Goal: Transaction & Acquisition: Purchase product/service

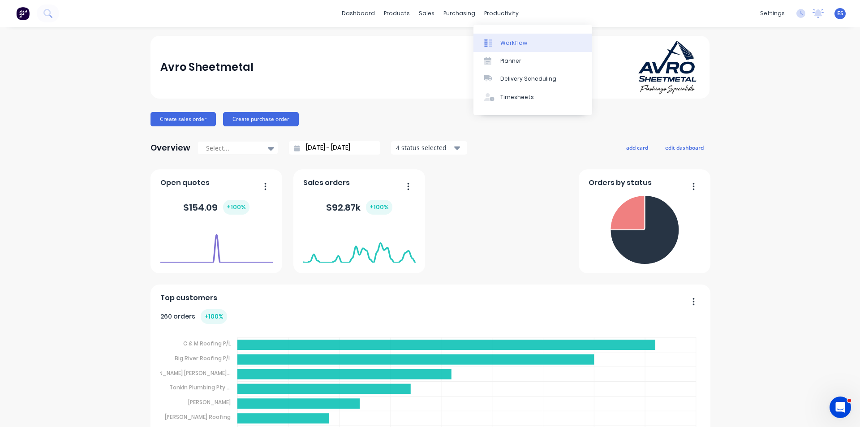
click at [506, 41] on div "Workflow" at bounding box center [513, 43] width 27 height 8
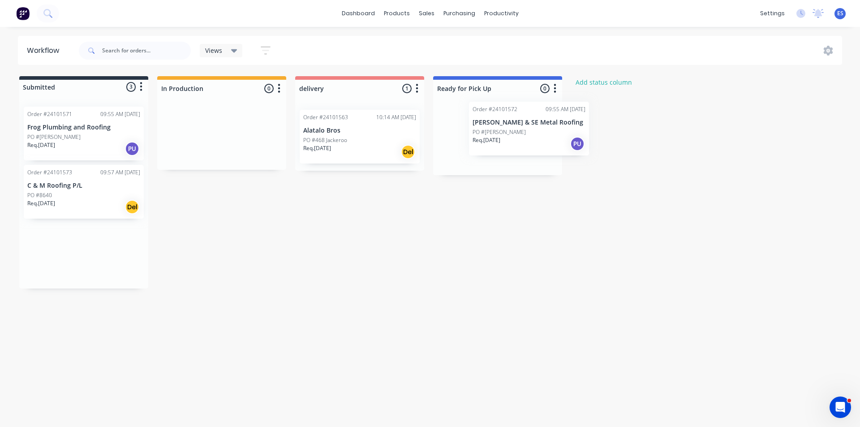
drag, startPoint x: 103, startPoint y: 210, endPoint x: 505, endPoint y: 143, distance: 407.1
click at [545, 148] on div "Submitted 3 Status colour #273444 hex #273444 Save Cancel Summaries Total order…" at bounding box center [415, 182] width 844 height 212
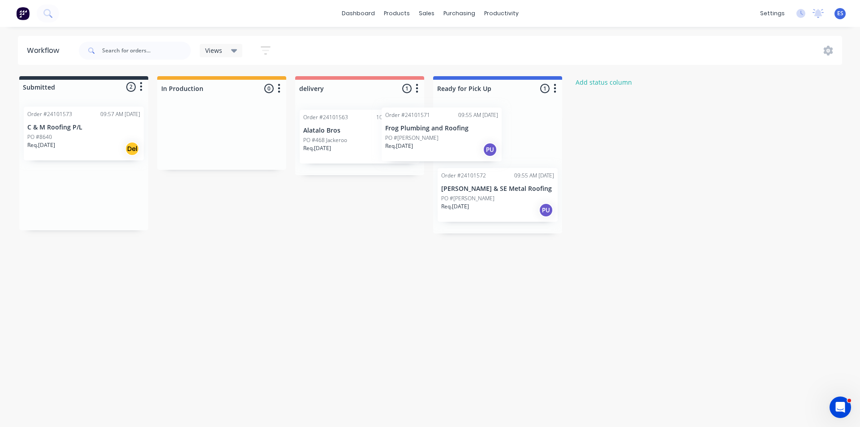
drag, startPoint x: 102, startPoint y: 151, endPoint x: 473, endPoint y: 152, distance: 370.7
click at [473, 152] on div "Submitted 2 Status colour #273444 hex #273444 Save Cancel Summaries Total order…" at bounding box center [415, 154] width 844 height 157
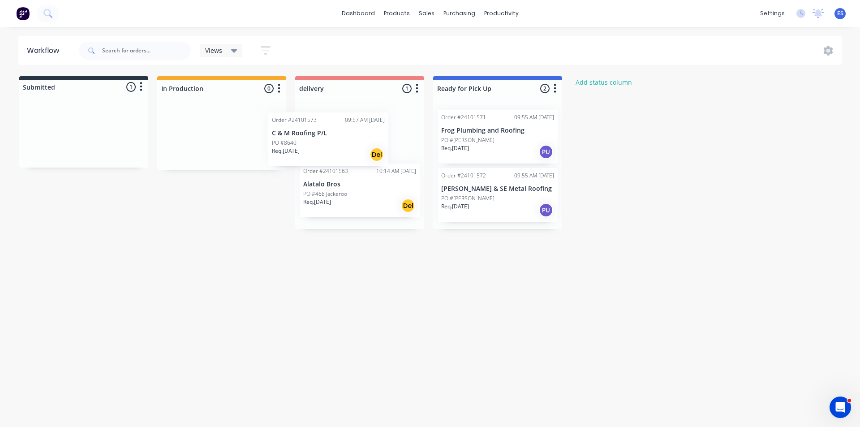
drag, startPoint x: 79, startPoint y: 141, endPoint x: 429, endPoint y: 146, distance: 349.7
click at [341, 148] on div "Submitted 1 Status colour #273444 hex #273444 Save Cancel Summaries Total order…" at bounding box center [415, 152] width 844 height 153
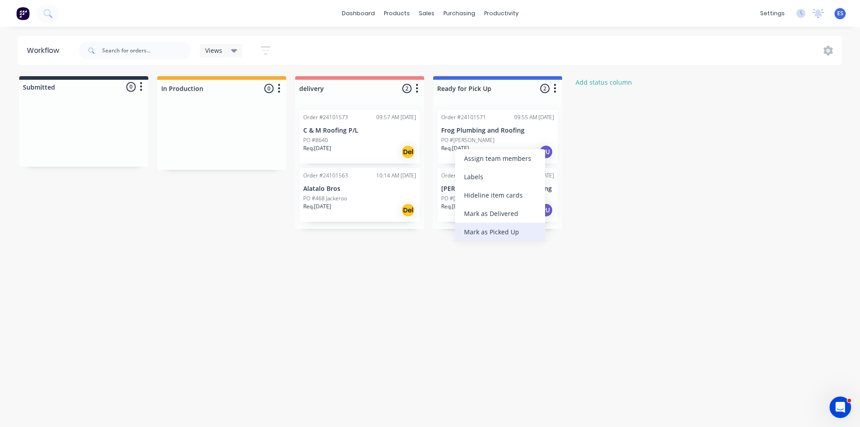
click at [498, 230] on div "Mark as Picked Up" at bounding box center [500, 232] width 90 height 18
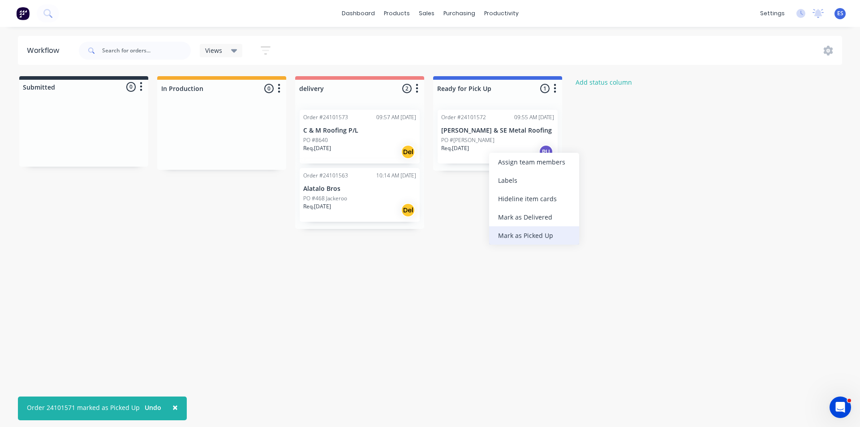
click at [523, 233] on div "Mark as Picked Up" at bounding box center [534, 235] width 90 height 18
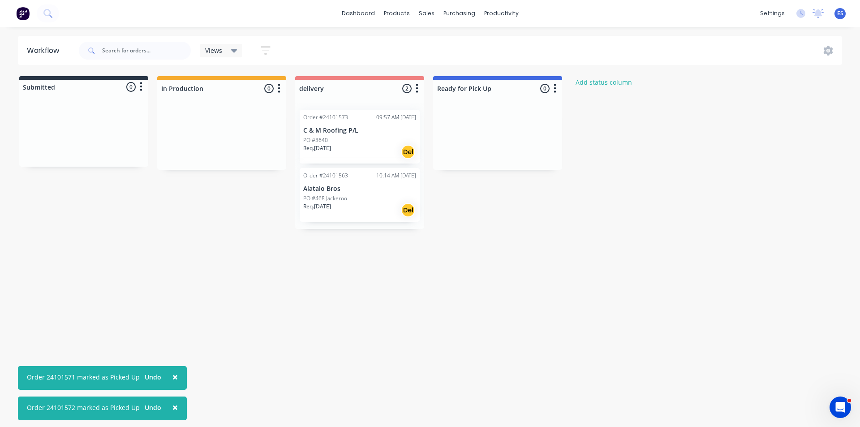
click at [26, 14] on img at bounding box center [22, 13] width 13 height 13
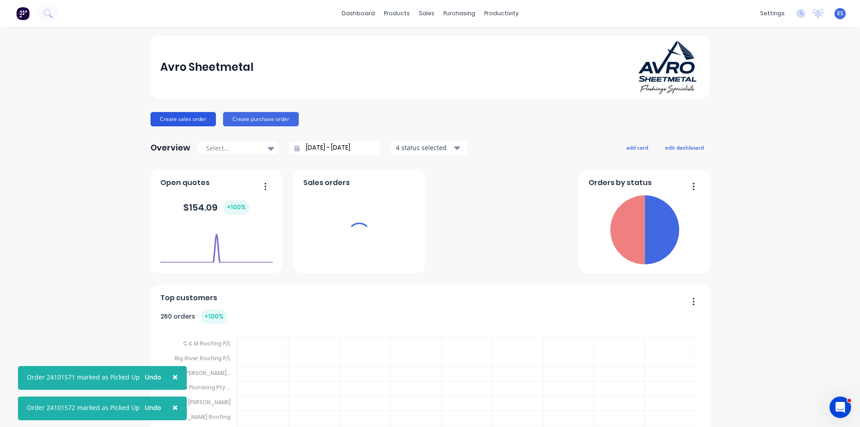
click at [160, 118] on button "Create sales order" at bounding box center [182, 119] width 65 height 14
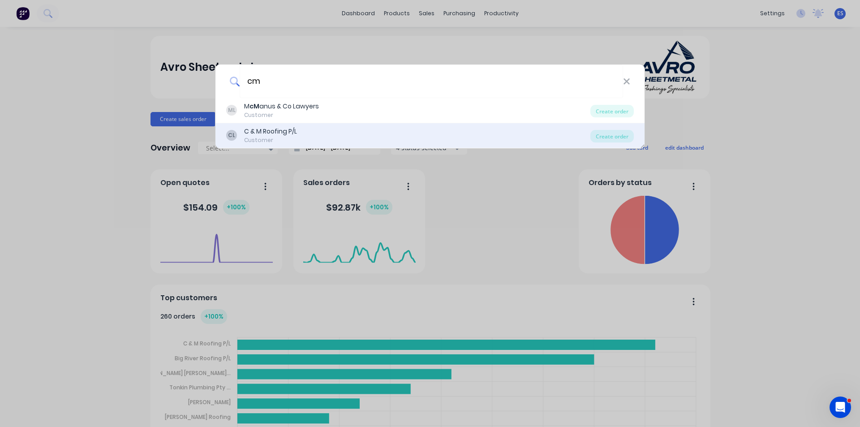
type input "cm"
click at [304, 135] on div "CL C & M Roofing P/L Customer" at bounding box center [408, 135] width 364 height 17
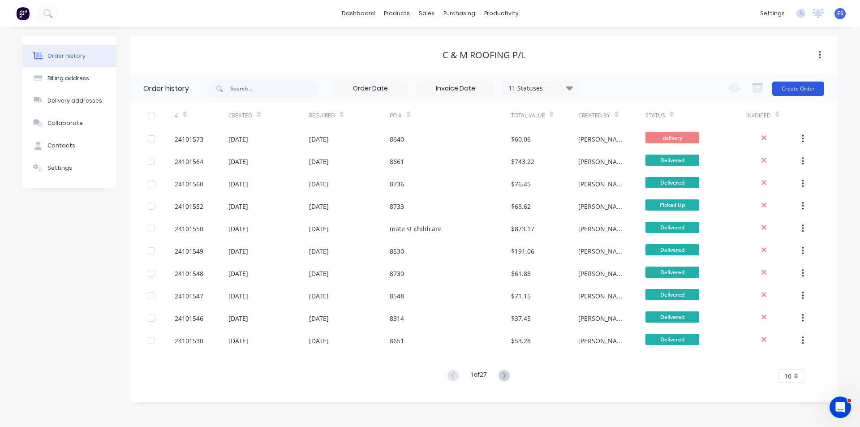
click at [801, 87] on button "Create Order" at bounding box center [798, 88] width 52 height 14
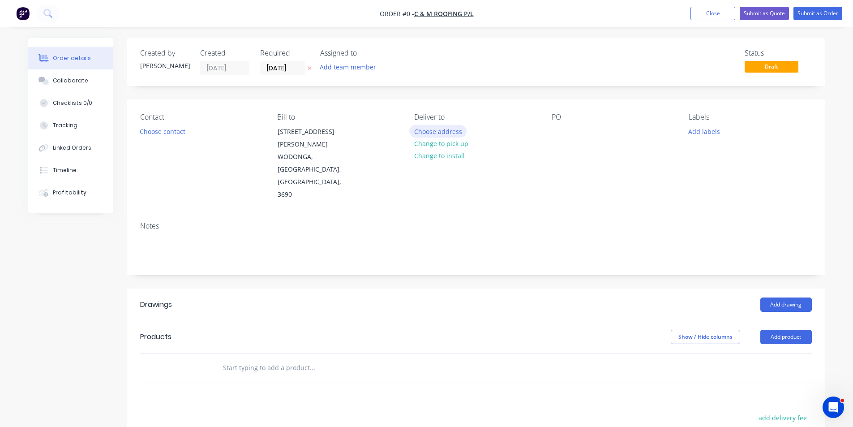
click at [435, 128] on button "Choose address" at bounding box center [437, 131] width 57 height 12
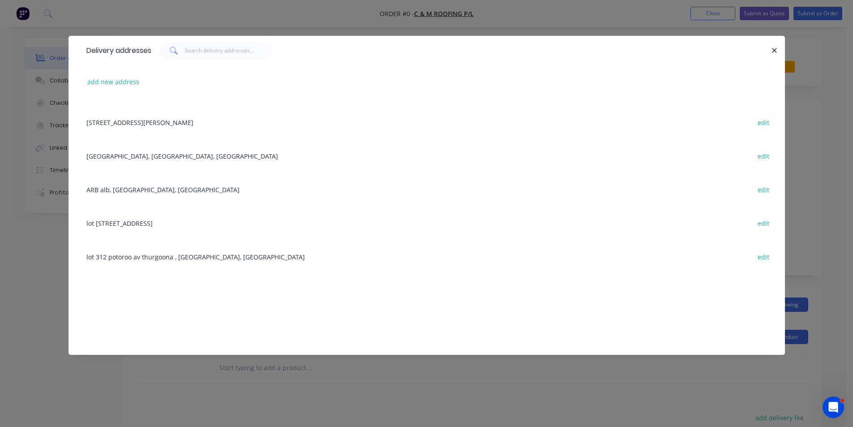
scroll to position [985, 0]
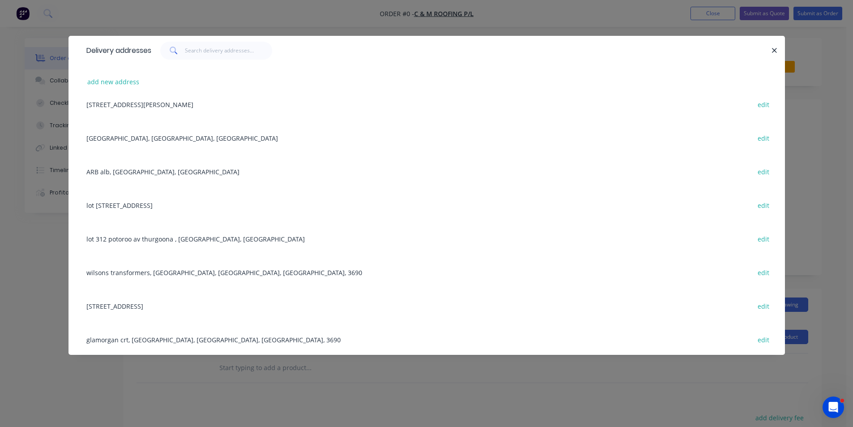
click at [136, 274] on div "wilsons transformers, WODONGA, [GEOGRAPHIC_DATA], [GEOGRAPHIC_DATA], 3690 edit" at bounding box center [426, 272] width 689 height 34
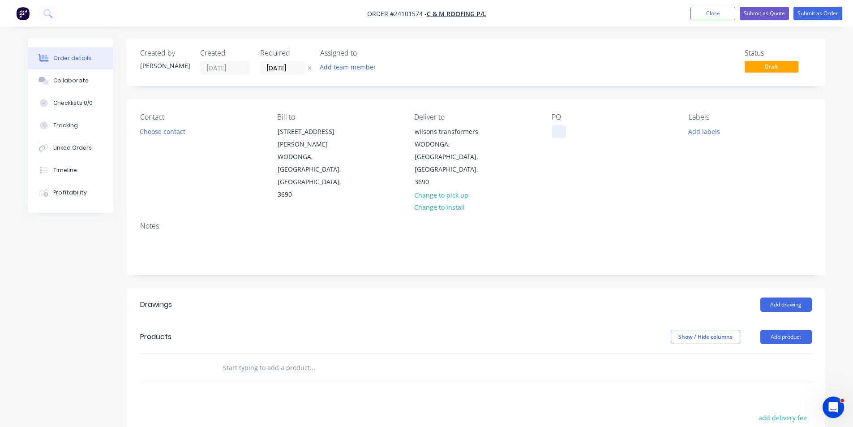
click at [561, 134] on div at bounding box center [559, 131] width 14 height 13
click at [772, 297] on button "Add drawing" at bounding box center [785, 304] width 51 height 14
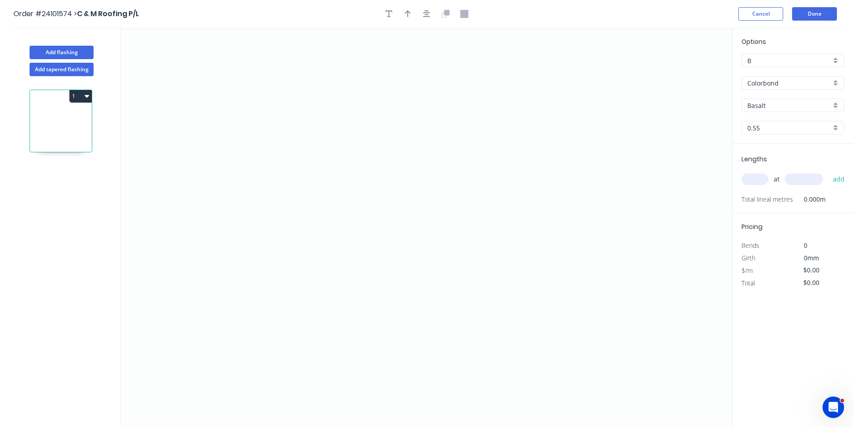
click at [766, 107] on input "Basalt" at bounding box center [789, 105] width 84 height 9
click at [768, 123] on div "Surfmist" at bounding box center [793, 123] width 102 height 16
type input "Surfmist"
click at [361, 103] on icon "0" at bounding box center [426, 227] width 611 height 399
click at [359, 227] on icon "0" at bounding box center [426, 227] width 611 height 399
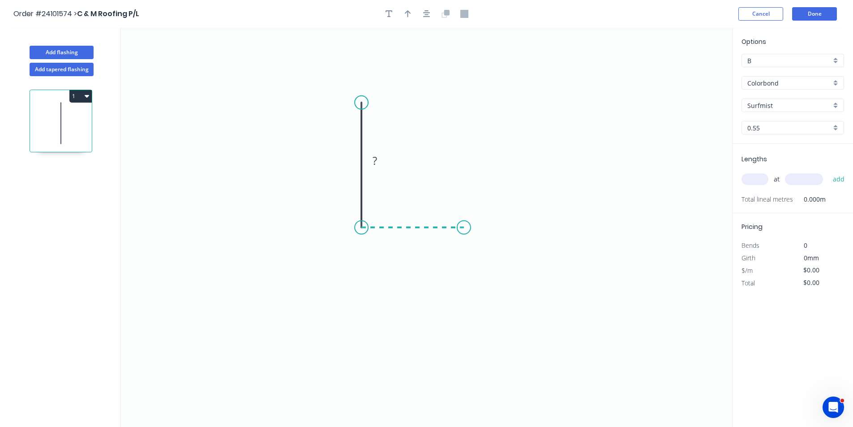
click at [464, 225] on icon "0 ?" at bounding box center [426, 227] width 611 height 399
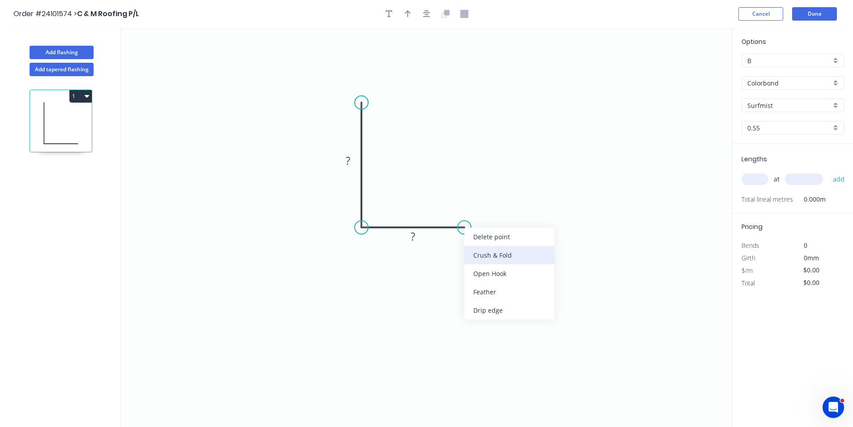
click at [476, 259] on div "Crush & Fold" at bounding box center [509, 255] width 90 height 18
click at [478, 263] on div "Flip bend" at bounding box center [508, 261] width 90 height 18
click at [411, 235] on tspan "?" at bounding box center [413, 236] width 4 height 15
click at [347, 163] on tspan "?" at bounding box center [348, 160] width 4 height 15
click at [751, 174] on input "text" at bounding box center [754, 179] width 27 height 12
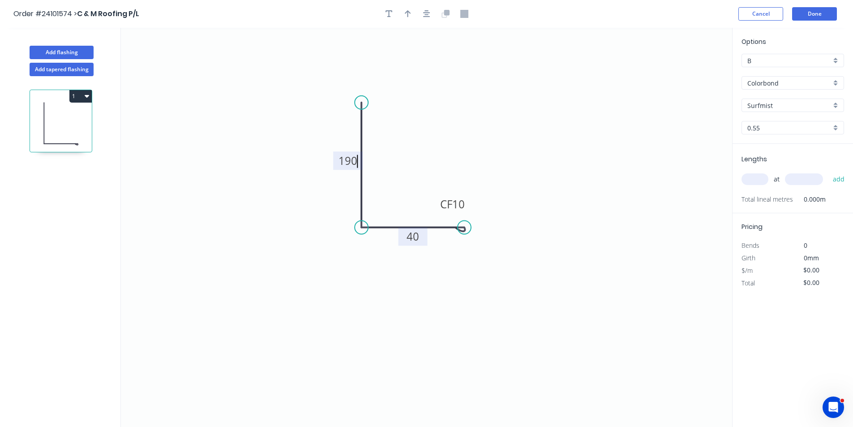
type input "$10.19"
type input "4"
click at [809, 179] on input "text" at bounding box center [804, 179] width 38 height 12
type input "6800"
click at [828, 171] on button "add" at bounding box center [838, 178] width 21 height 15
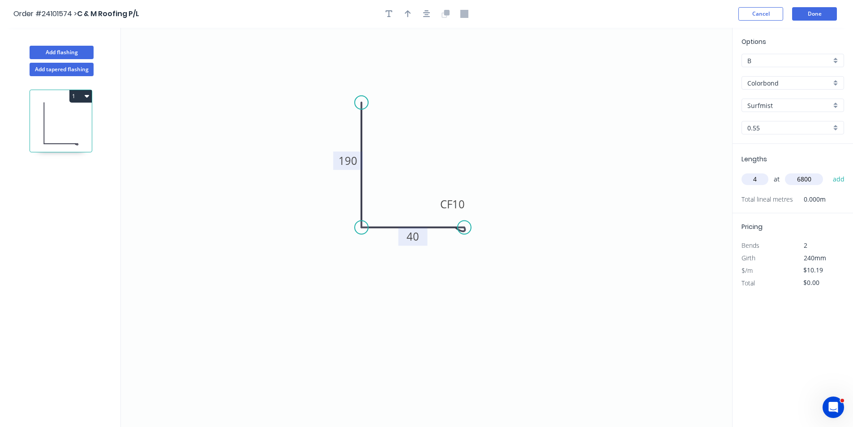
type input "$277.17"
type input "8"
click at [809, 179] on input "text" at bounding box center [804, 179] width 38 height 12
type input "4700"
click at [828, 171] on button "add" at bounding box center [838, 178] width 21 height 15
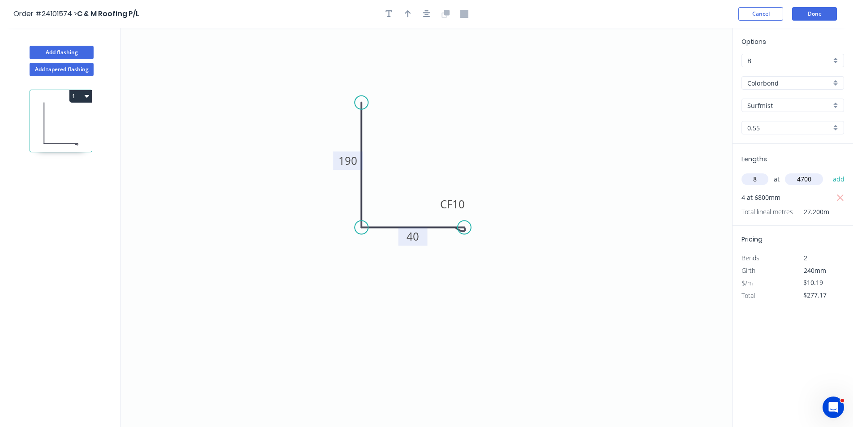
type input "$660.31"
type input "4"
click at [809, 179] on input "text" at bounding box center [804, 179] width 38 height 12
type input "4500"
click at [828, 171] on button "add" at bounding box center [838, 178] width 21 height 15
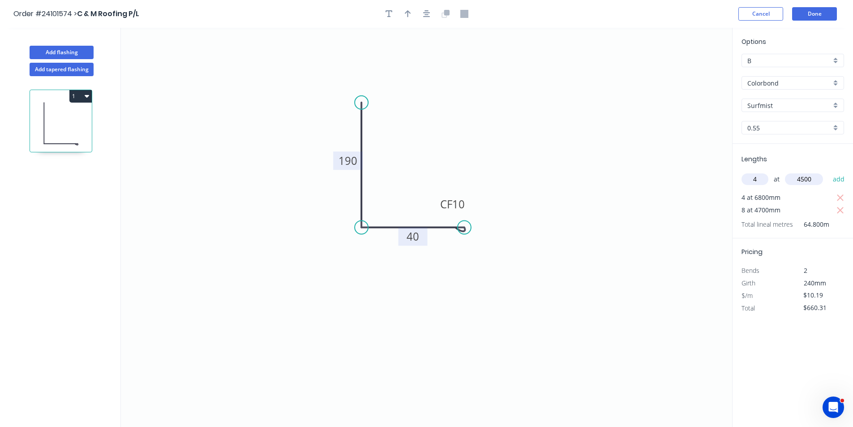
type input "$843.73"
type input "4"
click at [809, 179] on input "text" at bounding box center [804, 179] width 38 height 12
type input "3000"
click at [828, 171] on button "add" at bounding box center [838, 178] width 21 height 15
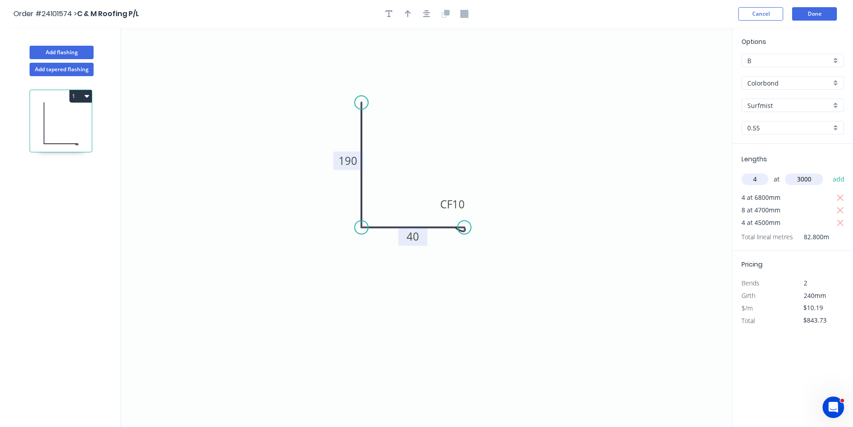
type input "$966.01"
type input "8"
click at [809, 179] on input "text" at bounding box center [804, 179] width 38 height 12
type input "4400"
click at [828, 171] on button "add" at bounding box center [838, 178] width 21 height 15
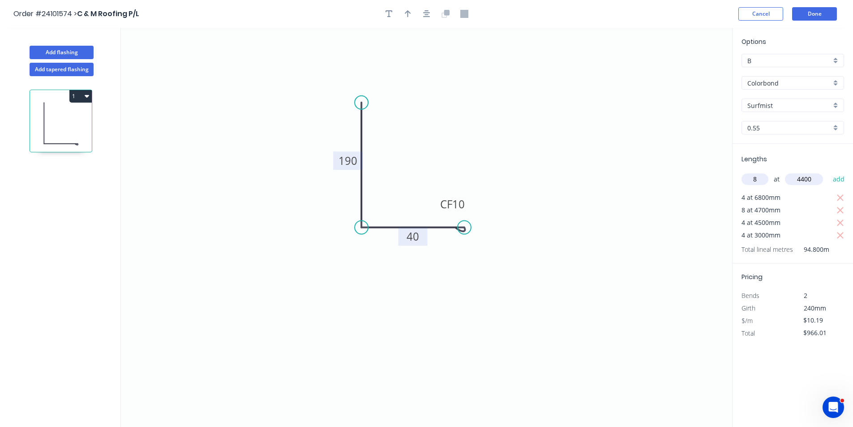
type input "$1,324.70"
click at [64, 53] on button "Add flashing" at bounding box center [62, 52] width 64 height 13
type input "$0.00"
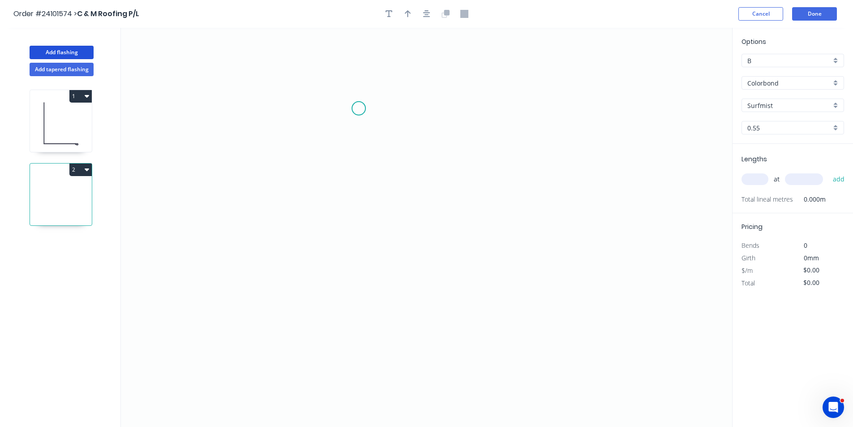
click at [359, 108] on icon "0" at bounding box center [426, 227] width 611 height 399
click at [363, 214] on icon "0" at bounding box center [426, 227] width 611 height 399
click at [462, 215] on icon "0 ?" at bounding box center [426, 227] width 611 height 399
click at [460, 272] on icon "0 ? ?" at bounding box center [426, 227] width 611 height 399
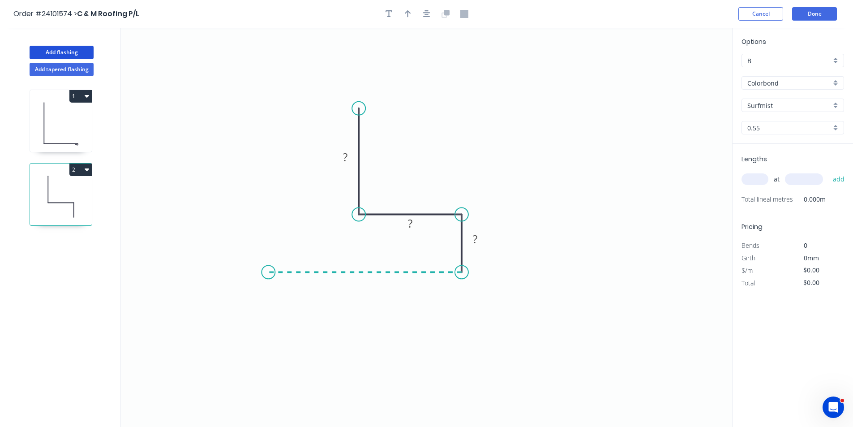
click at [268, 275] on icon "0 ? ? ?" at bounding box center [426, 227] width 611 height 399
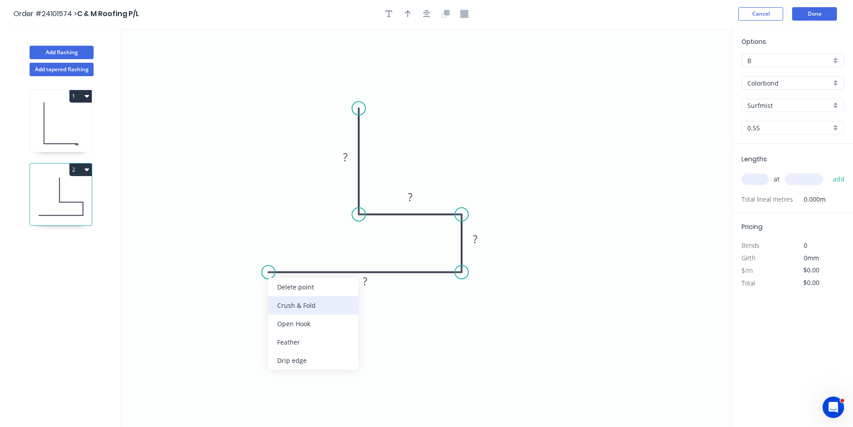
click at [280, 310] on div "Crush & Fold" at bounding box center [313, 305] width 90 height 18
click at [285, 304] on div "Flip bend" at bounding box center [314, 300] width 90 height 18
click at [362, 278] on rect at bounding box center [365, 281] width 18 height 13
click at [480, 240] on rect at bounding box center [475, 239] width 18 height 13
click at [411, 194] on tspan "?" at bounding box center [410, 196] width 4 height 15
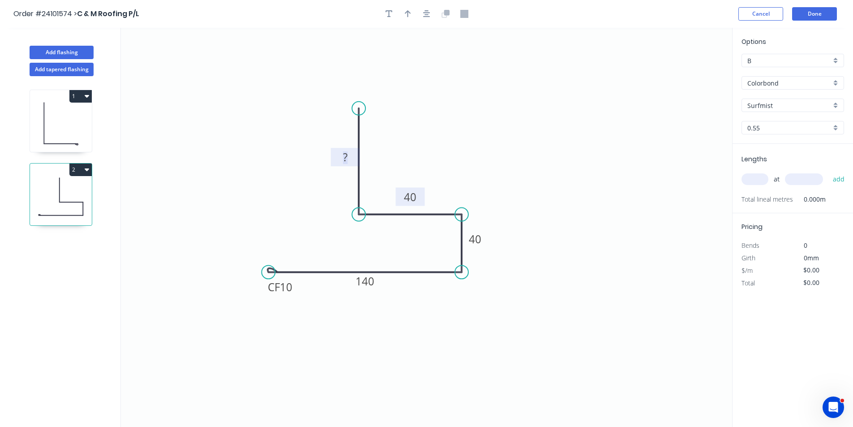
click at [339, 155] on rect at bounding box center [345, 157] width 18 height 13
click at [753, 176] on input "text" at bounding box center [754, 179] width 27 height 12
type input "$13.69"
type input "2"
click at [816, 184] on input "text" at bounding box center [804, 179] width 38 height 12
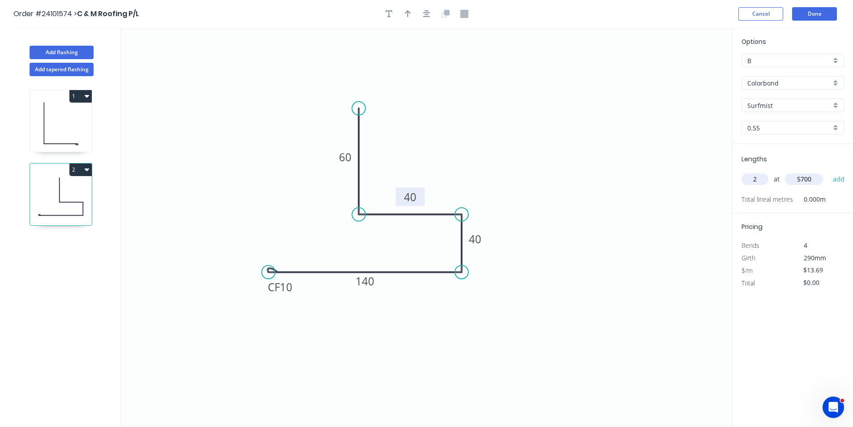
type input "5700"
click at [828, 171] on button "add" at bounding box center [838, 178] width 21 height 15
type input "$156.07"
type input "2"
click at [813, 178] on input "text" at bounding box center [804, 179] width 38 height 12
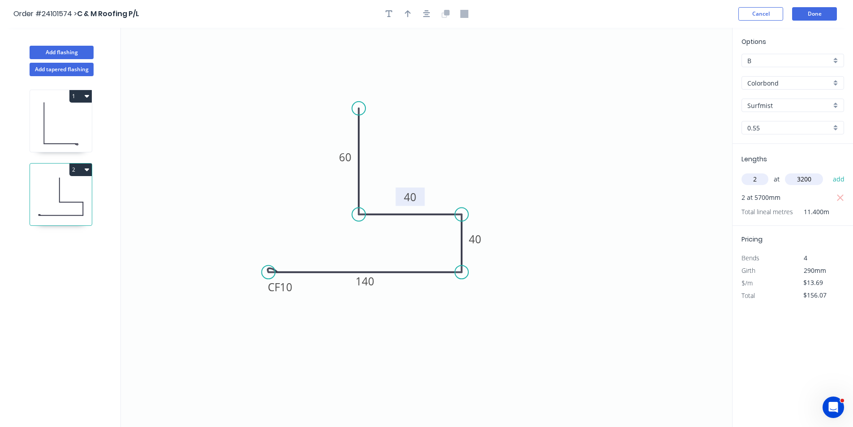
type input "3200"
click at [828, 171] on button "add" at bounding box center [838, 178] width 21 height 15
type input "$243.68"
click at [812, 10] on button "Done" at bounding box center [814, 13] width 45 height 13
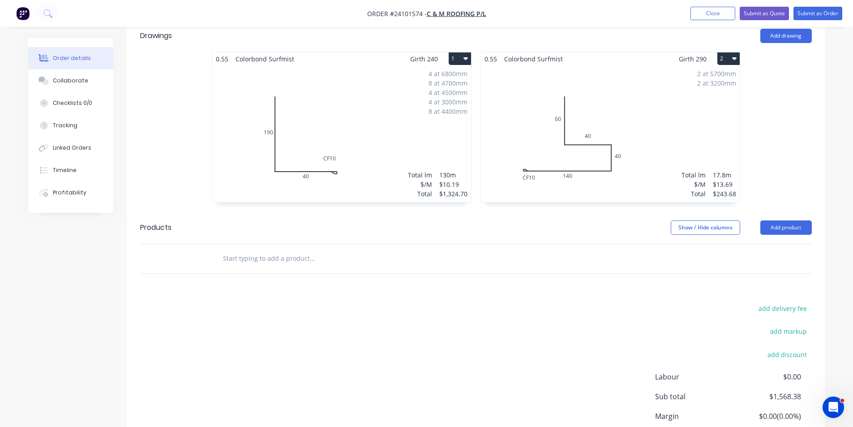
scroll to position [224, 0]
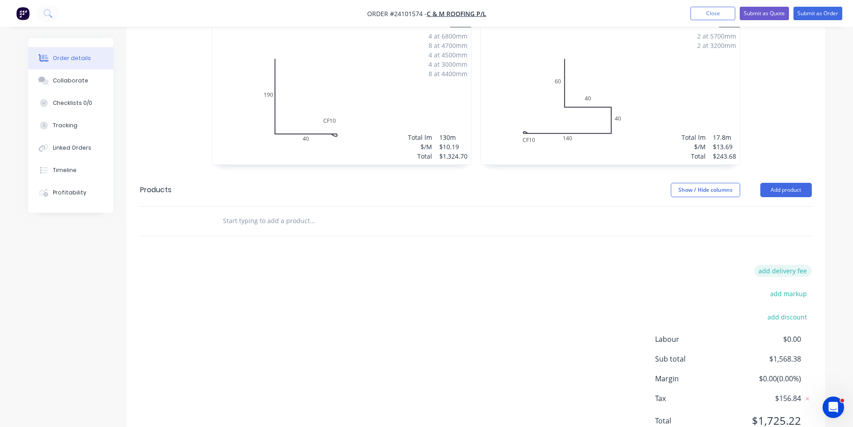
click at [791, 265] on button "add delivery fee" at bounding box center [783, 271] width 58 height 12
type input "50"
click input "submit" at bounding box center [0, 0] width 0 height 0
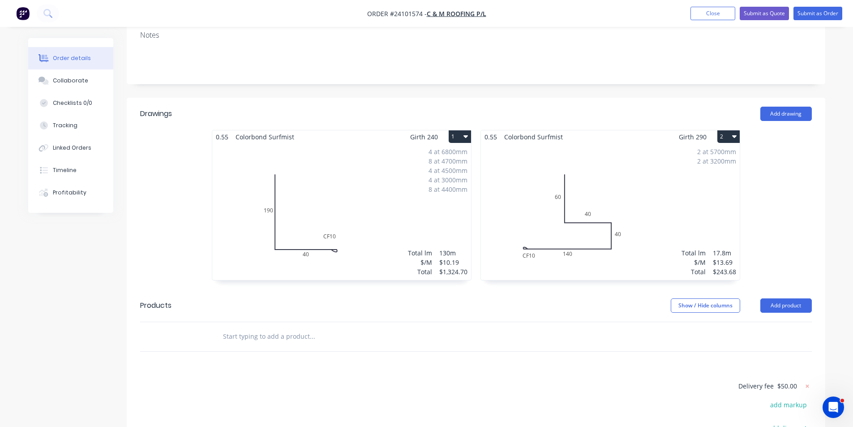
scroll to position [167, 0]
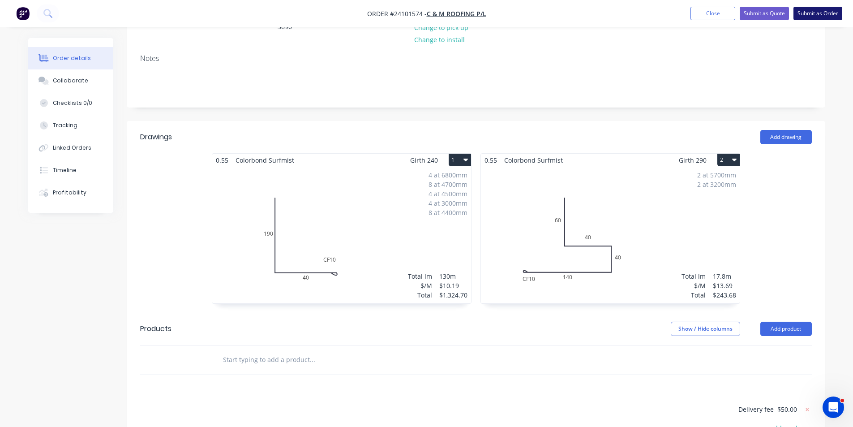
click at [822, 16] on button "Submit as Order" at bounding box center [817, 13] width 49 height 13
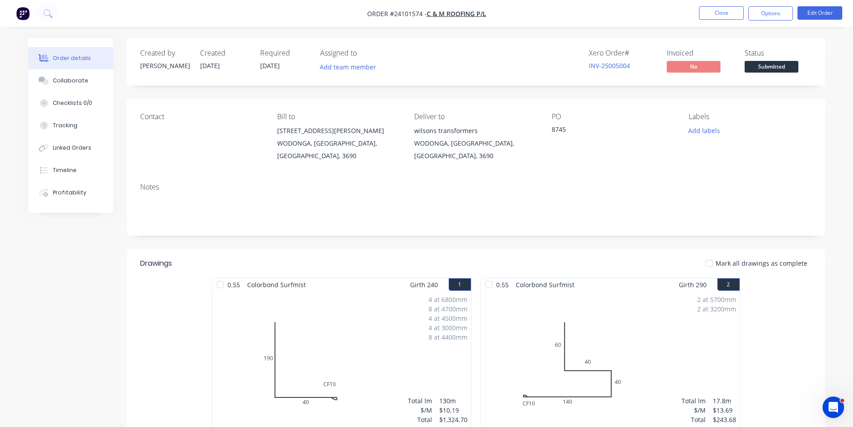
click at [20, 13] on img "button" at bounding box center [22, 13] width 13 height 13
